Goal: Share content: Share content

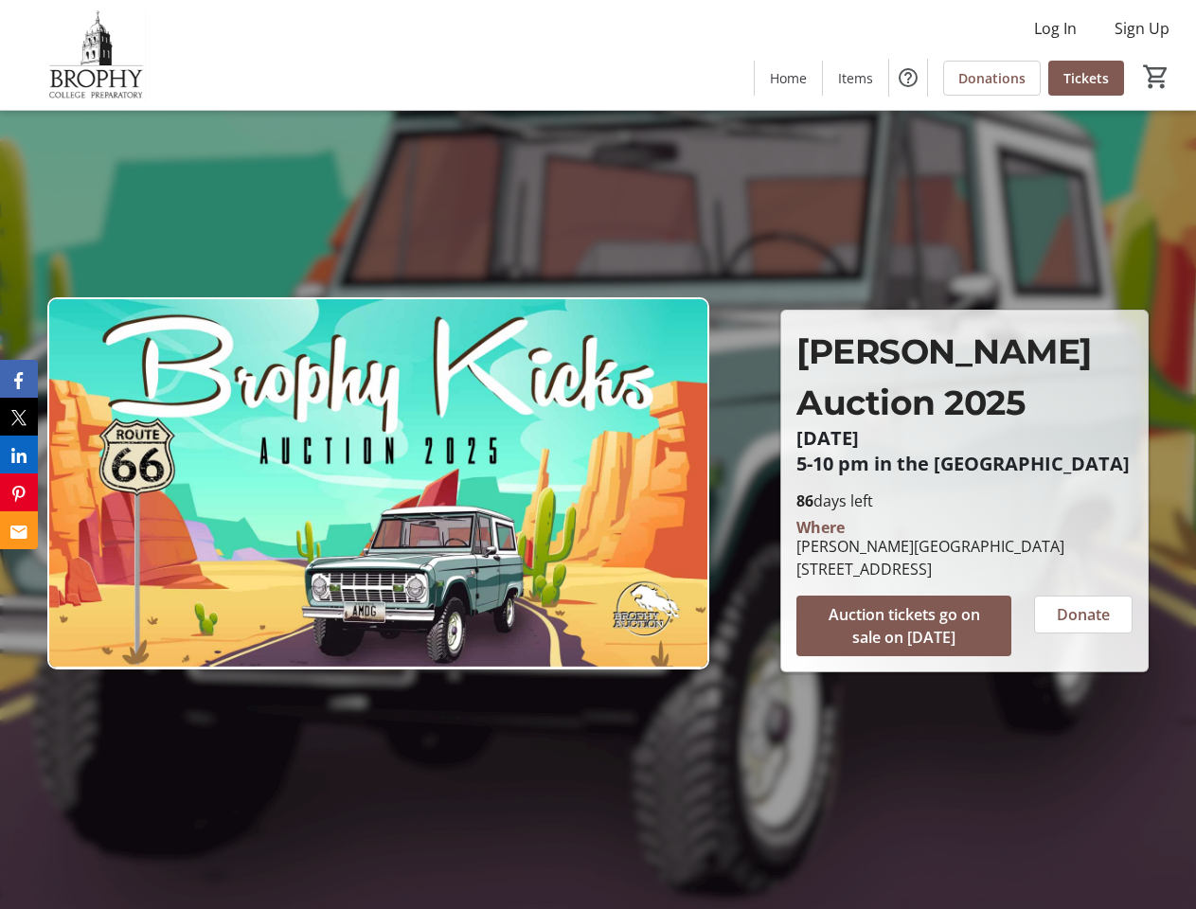
click at [598, 455] on img at bounding box center [378, 483] width 662 height 372
click at [96, 55] on img at bounding box center [95, 55] width 169 height 95
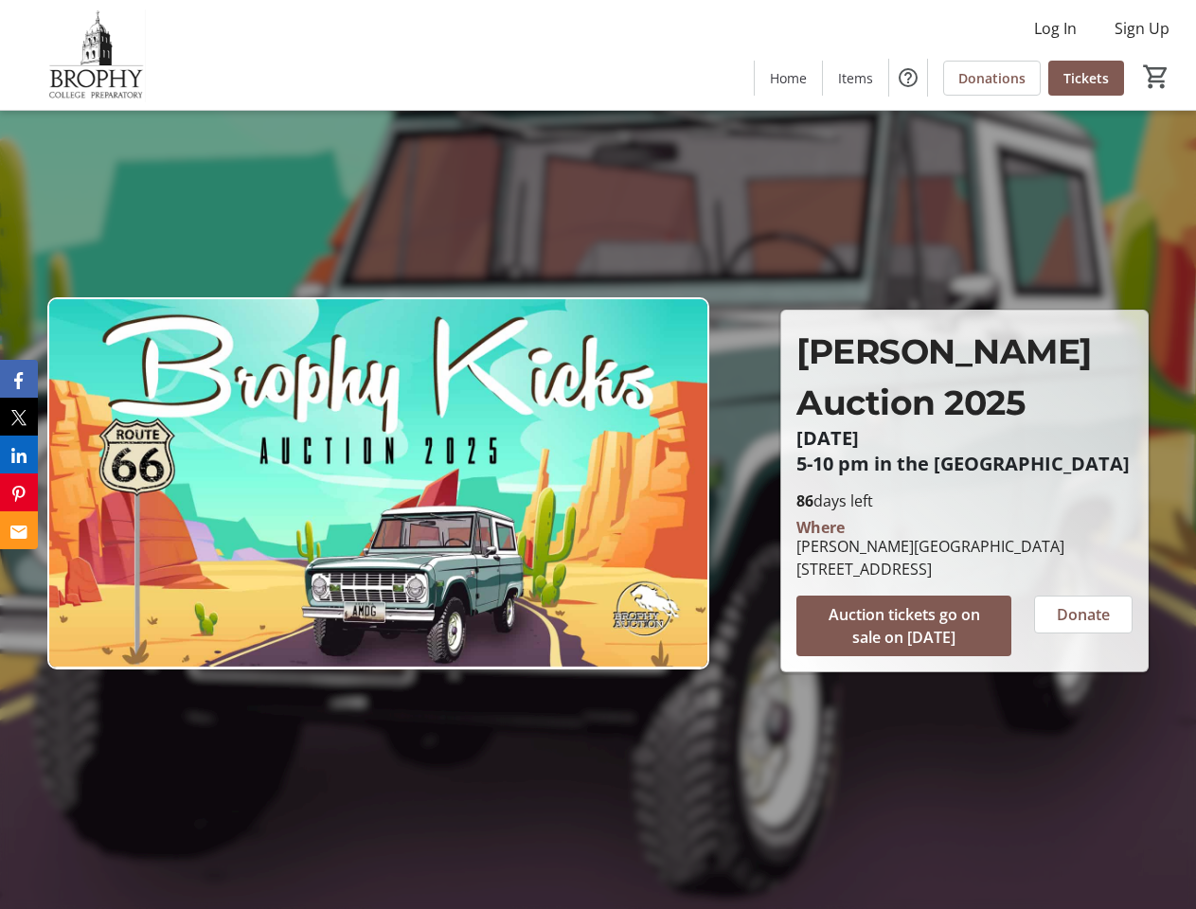
click at [904, 626] on span "Auction tickets go on sale on [DATE]" at bounding box center [904, 625] width 170 height 45
click at [1083, 615] on span "Donate" at bounding box center [1083, 614] width 53 height 23
click at [19, 379] on icon "Facebook" at bounding box center [18, 380] width 9 height 17
click at [19, 417] on icon "X" at bounding box center [19, 418] width 16 height 16
